Goal: Task Accomplishment & Management: Check status

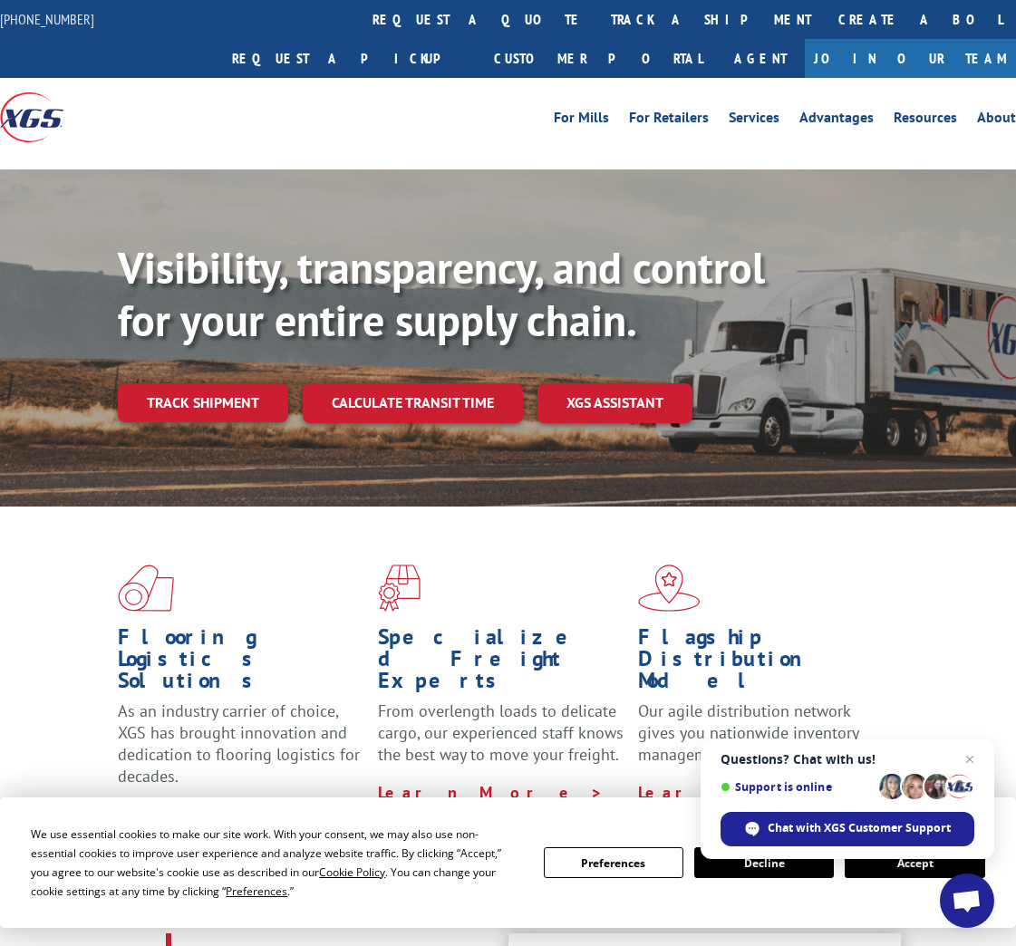
click at [223, 343] on div "Visibility, transparency, and control for your entire supply chain. Track shipm…" at bounding box center [567, 368] width 898 height 253
click at [221, 383] on link "Track shipment" at bounding box center [203, 402] width 170 height 38
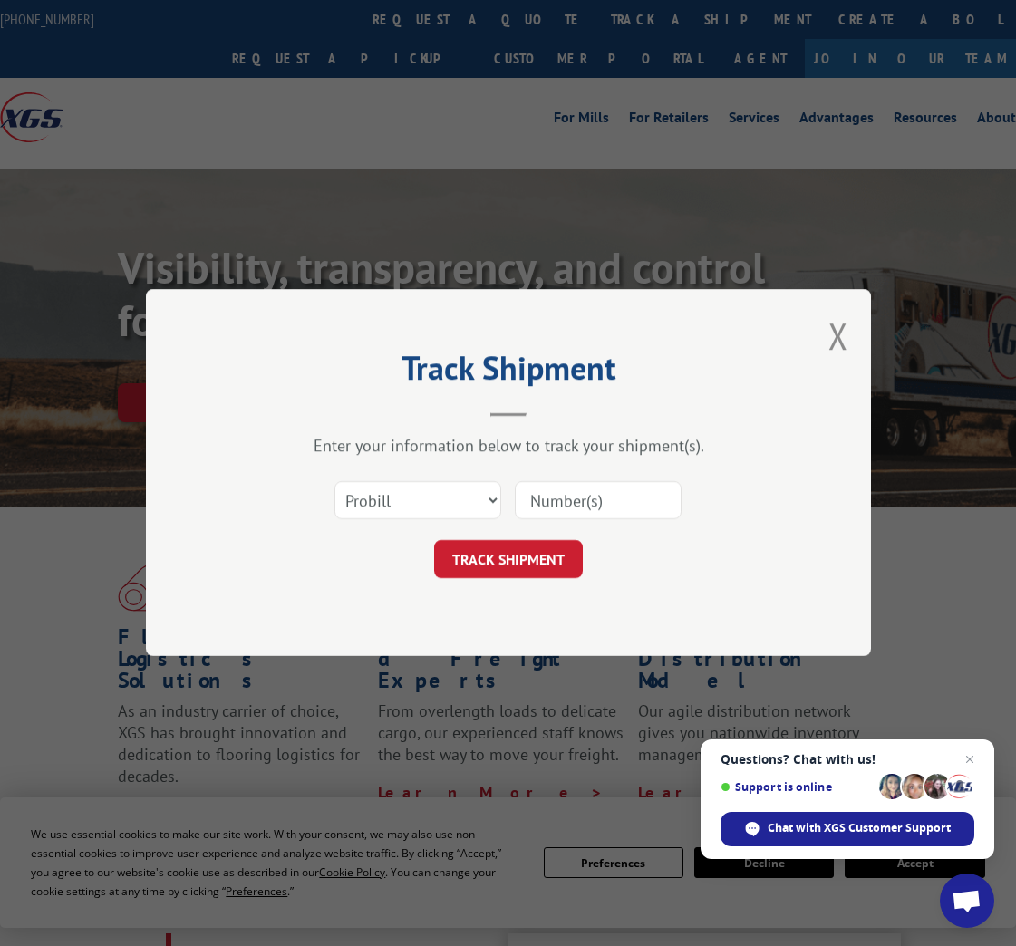
click at [578, 491] on input at bounding box center [598, 501] width 167 height 38
type input "14367199"
click at [733, 482] on div "Select category... Probill BOL PO 14367199" at bounding box center [508, 501] width 544 height 60
click at [537, 553] on button "TRACK SHIPMENT" at bounding box center [508, 560] width 149 height 38
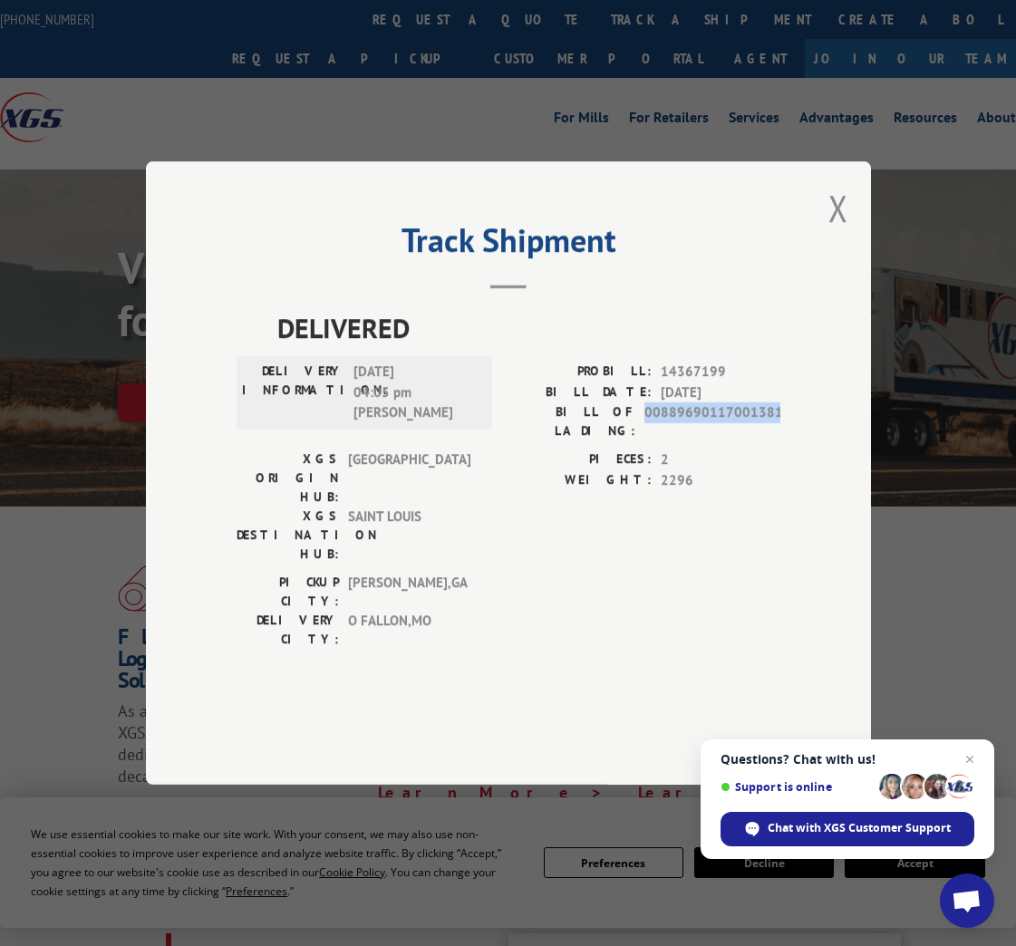
drag, startPoint x: 650, startPoint y: 463, endPoint x: 779, endPoint y: 461, distance: 129.6
click at [779, 440] on span "00889690117001381" at bounding box center [712, 421] width 136 height 38
copy span "00889690117001381"
